Goal: Information Seeking & Learning: Learn about a topic

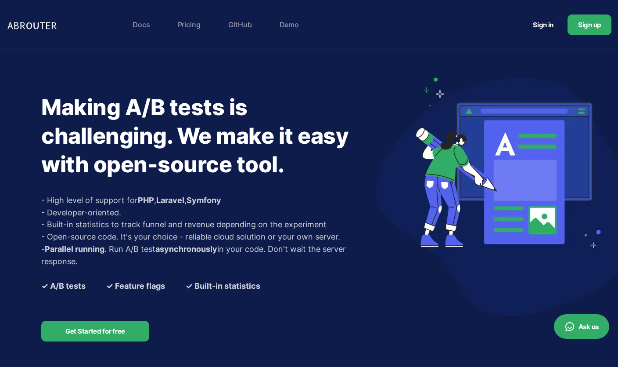
click at [180, 26] on link "Pricing" at bounding box center [189, 25] width 32 height 18
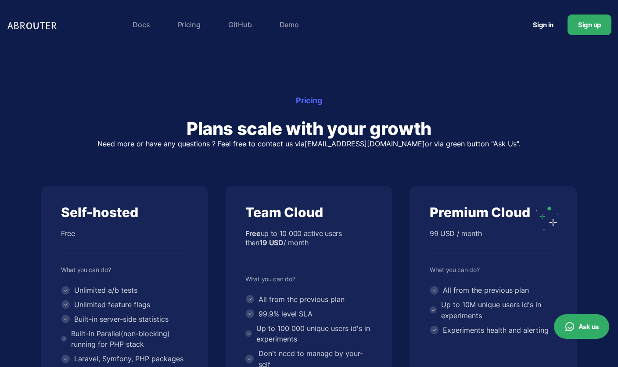
click at [39, 25] on img at bounding box center [33, 25] width 53 height 17
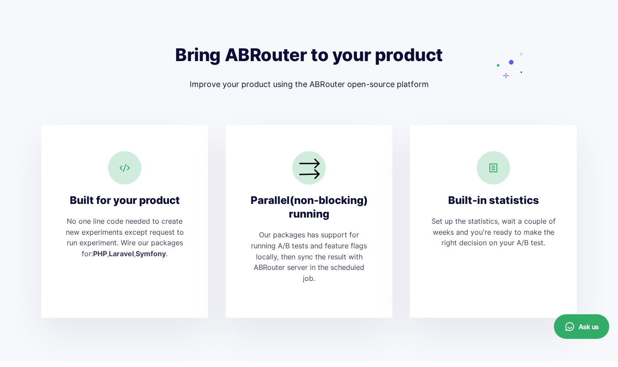
scroll to position [1536, 0]
